Goal: Task Accomplishment & Management: Use online tool/utility

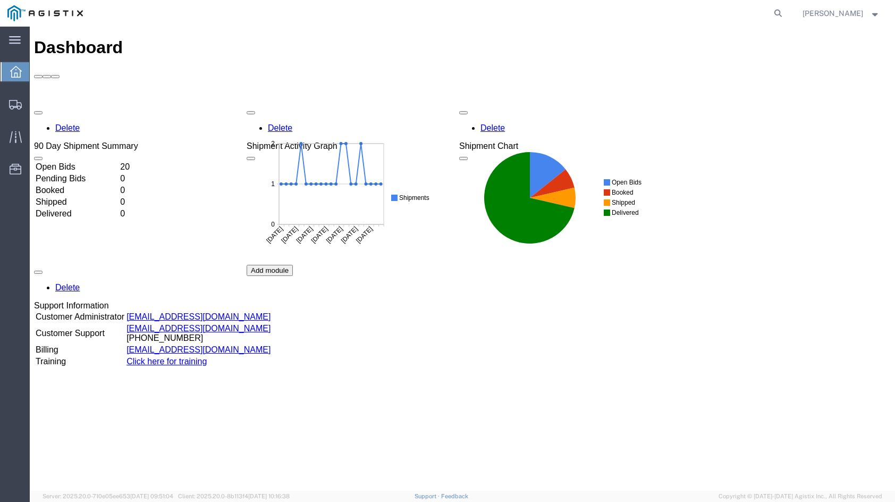
click at [119, 162] on td "Open Bids" at bounding box center [76, 167] width 83 height 11
